Goal: Find specific page/section: Find specific page/section

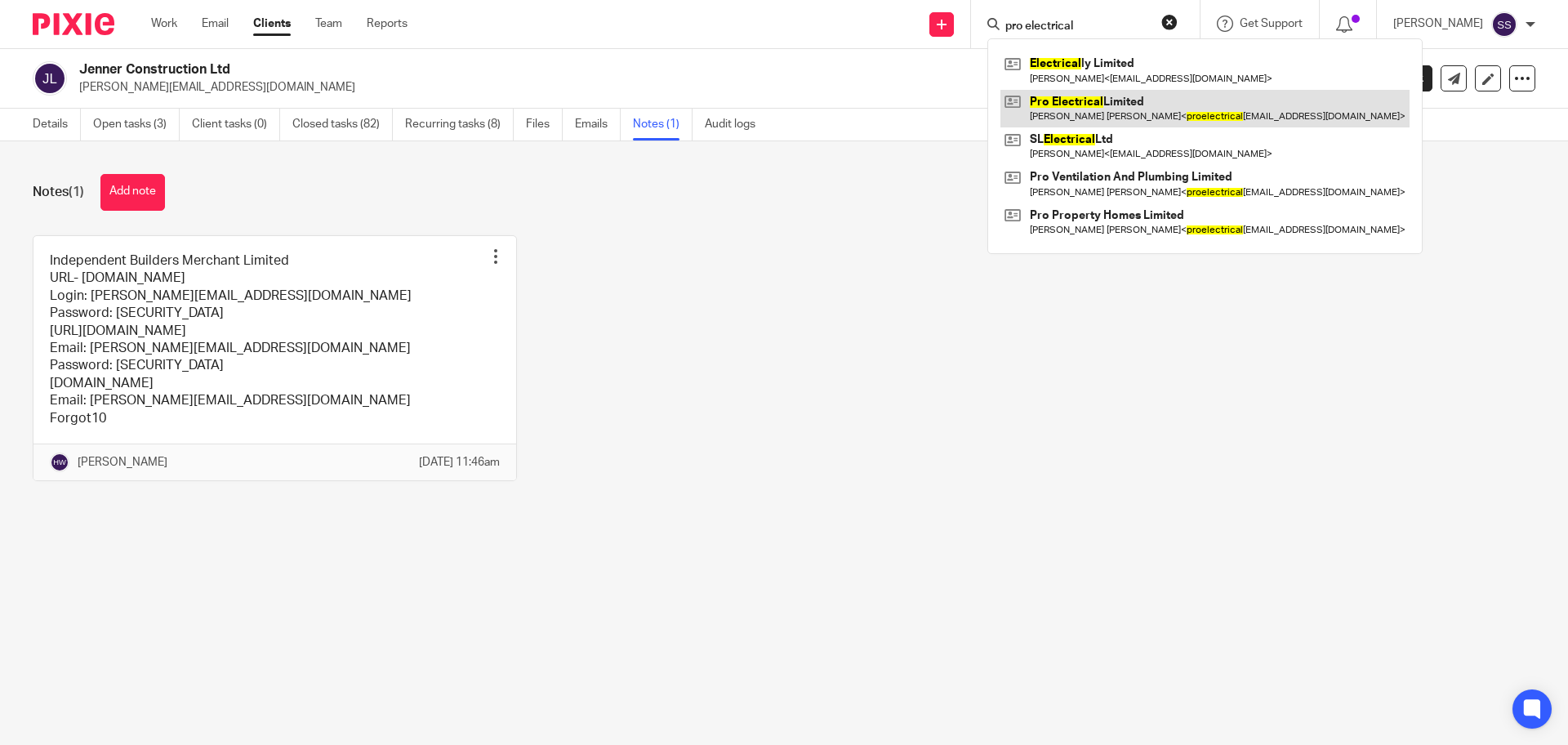
click at [1073, 97] on link at bounding box center [1205, 108] width 409 height 37
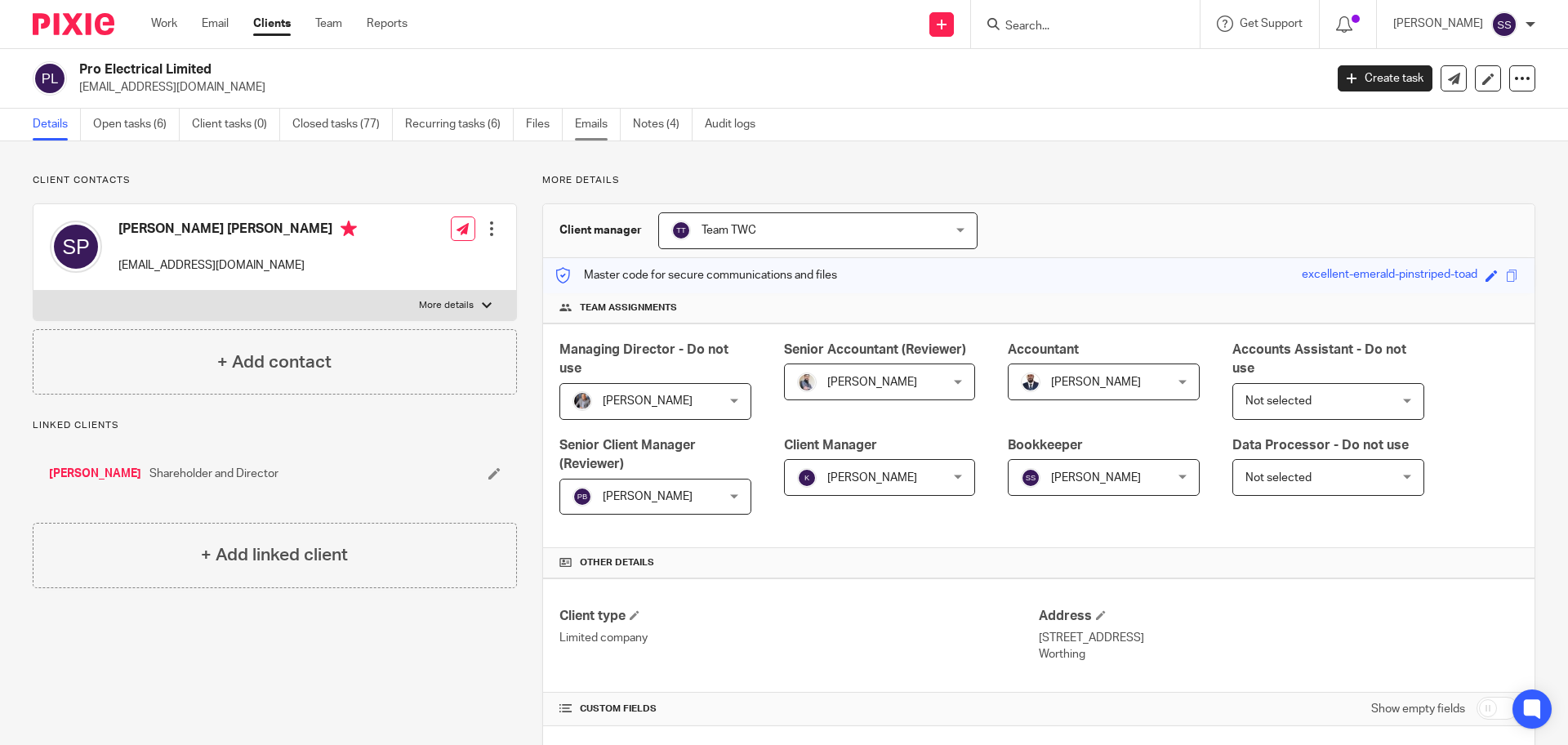
click at [591, 122] on link "Emails" at bounding box center [598, 124] width 46 height 31
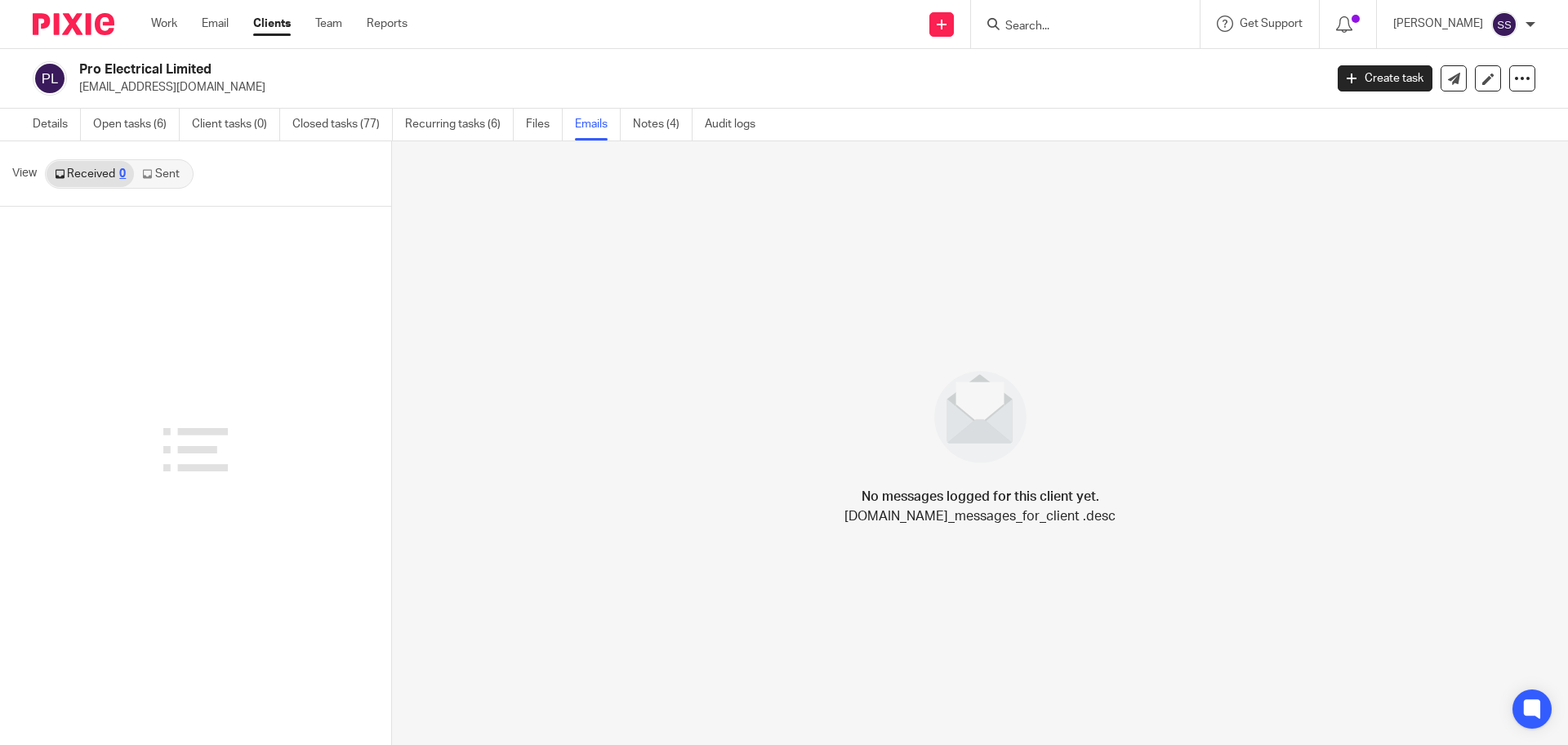
click at [156, 173] on link "Sent" at bounding box center [162, 174] width 57 height 26
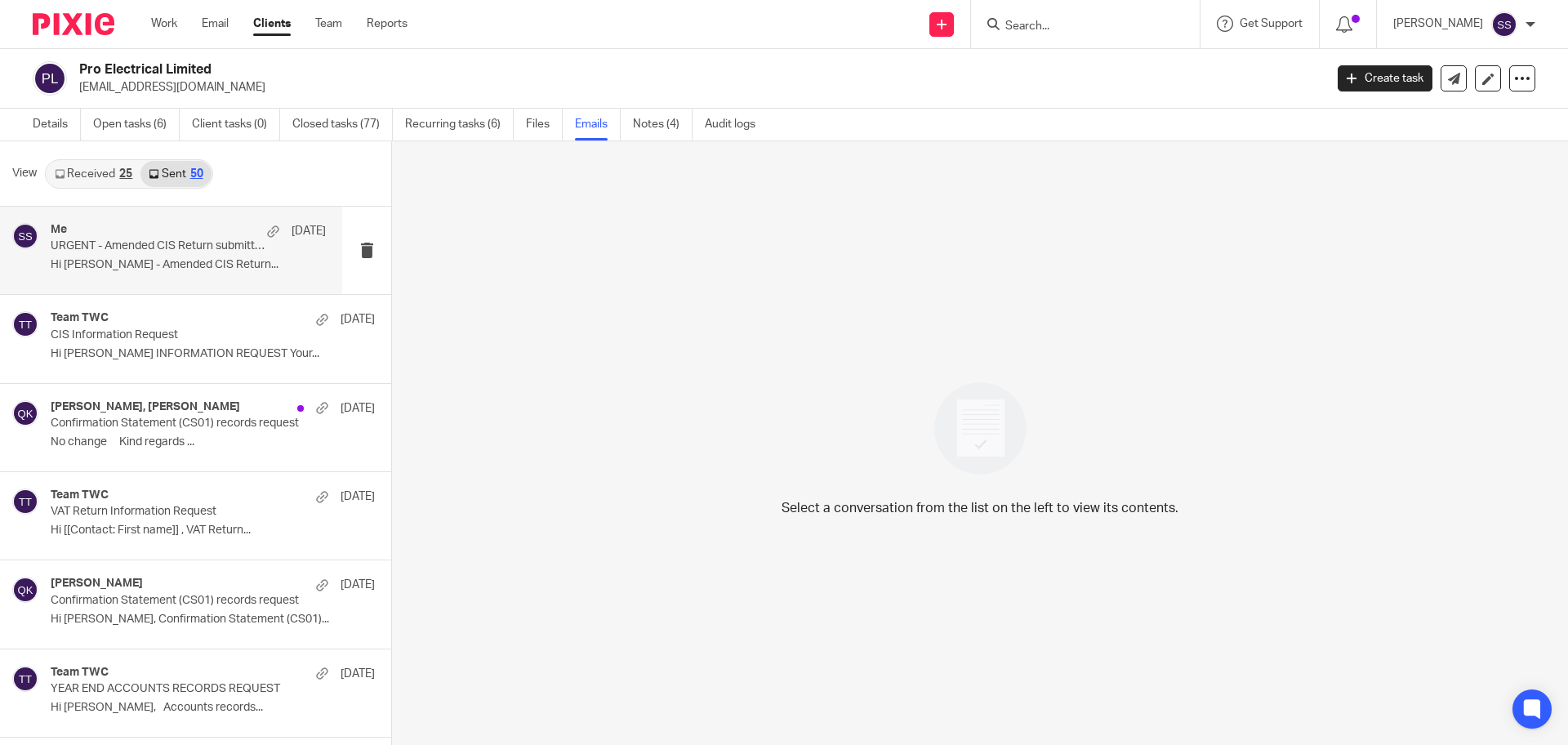
click at [162, 253] on p "URGENT - Amended CIS Return submitted to HMRC" at bounding box center [160, 246] width 220 height 14
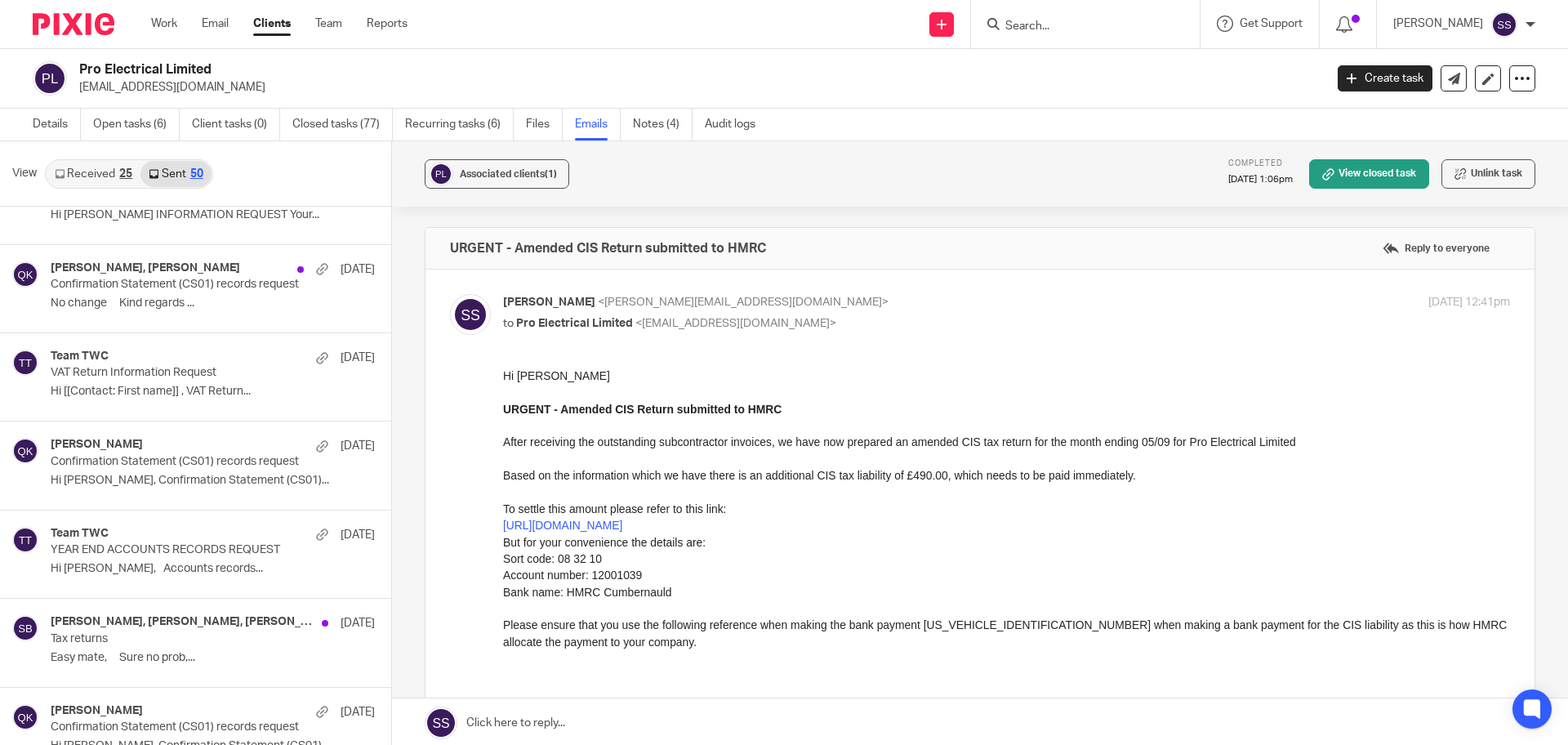
scroll to position [2359, 0]
